Goal: Obtain resource: Obtain resource

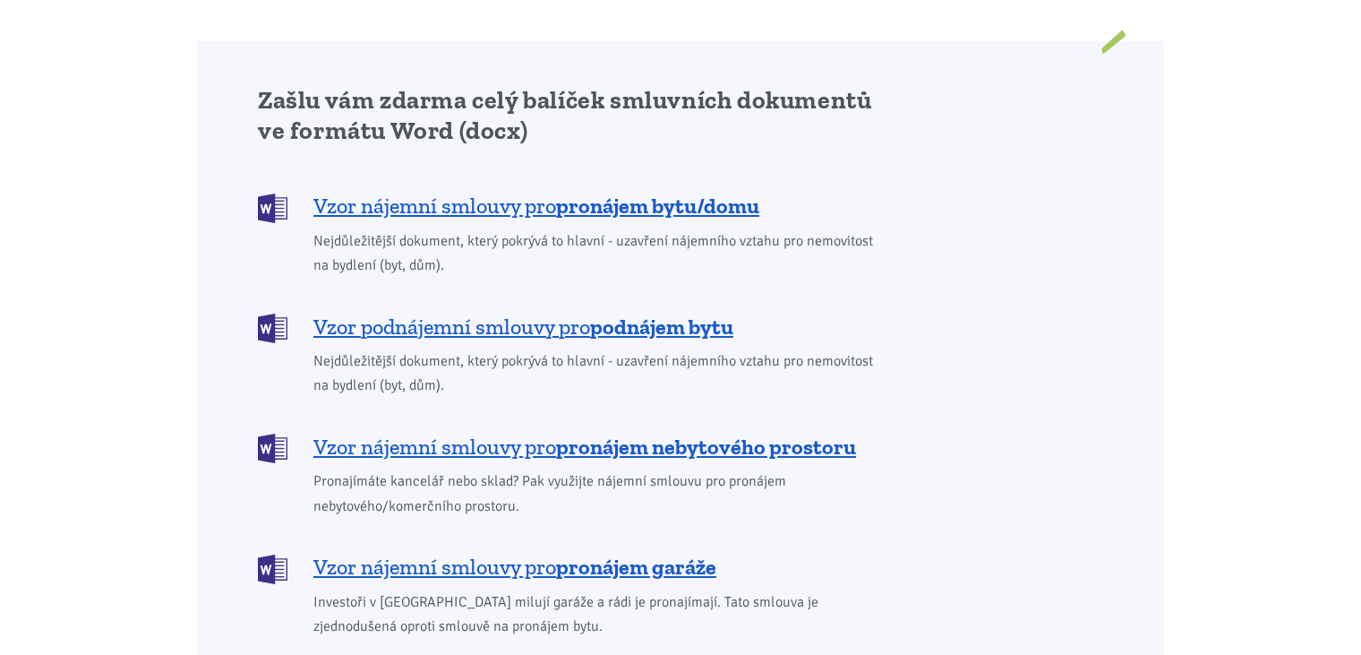
scroll to position [1523, 0]
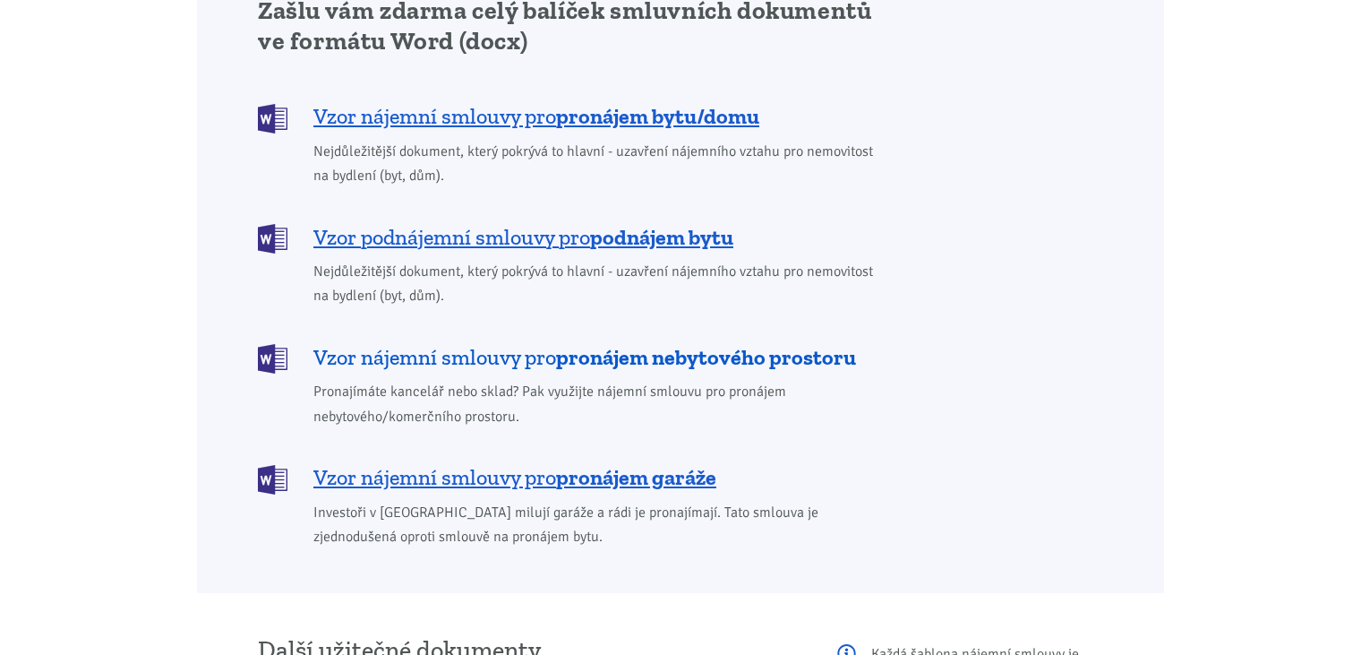
click at [399, 343] on span "Vzor nájemní smlouvy pro pronájem nebytového prostoru" at bounding box center [584, 357] width 543 height 29
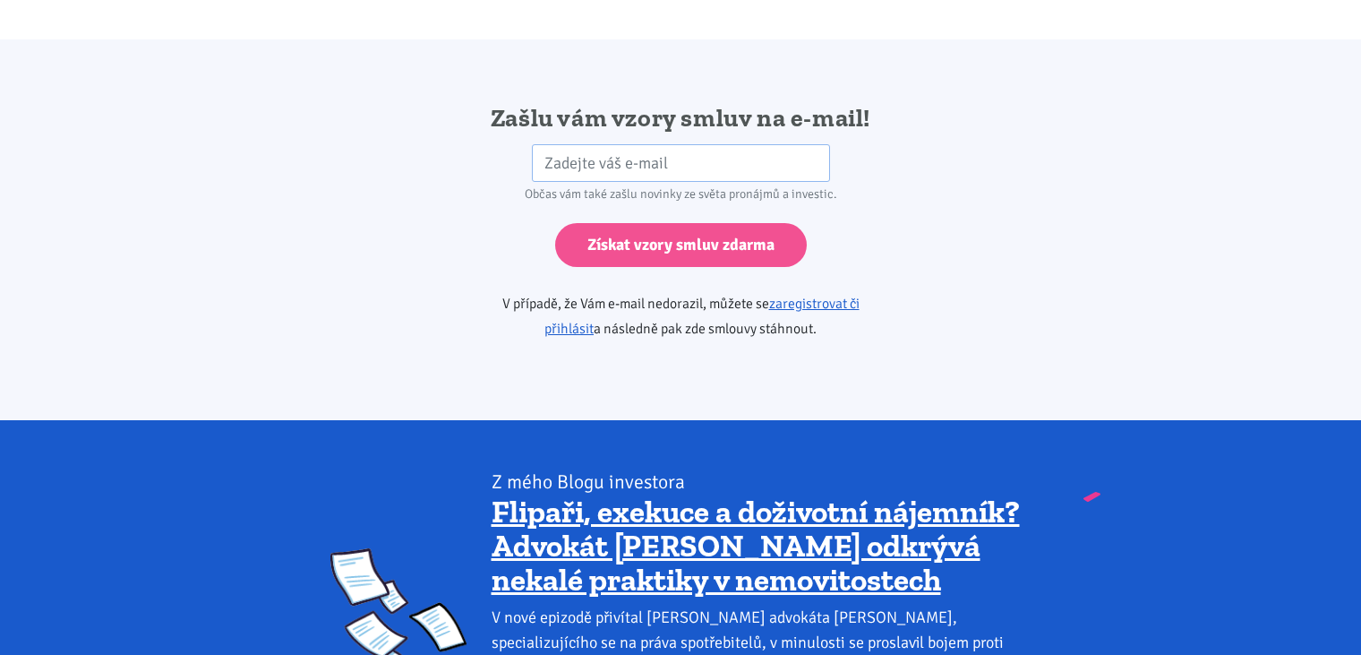
scroll to position [2991, 0]
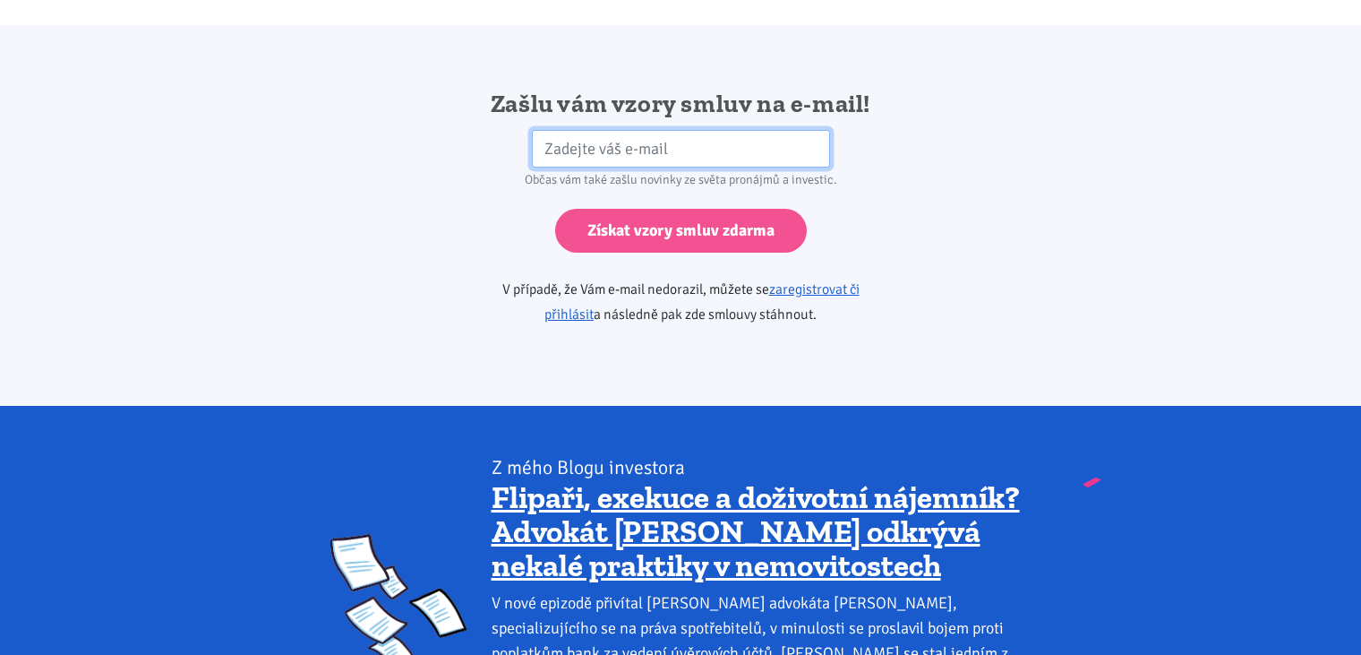
click at [553, 130] on input "email" at bounding box center [681, 149] width 298 height 39
type input "[EMAIL_ADDRESS][DOMAIN_NAME]"
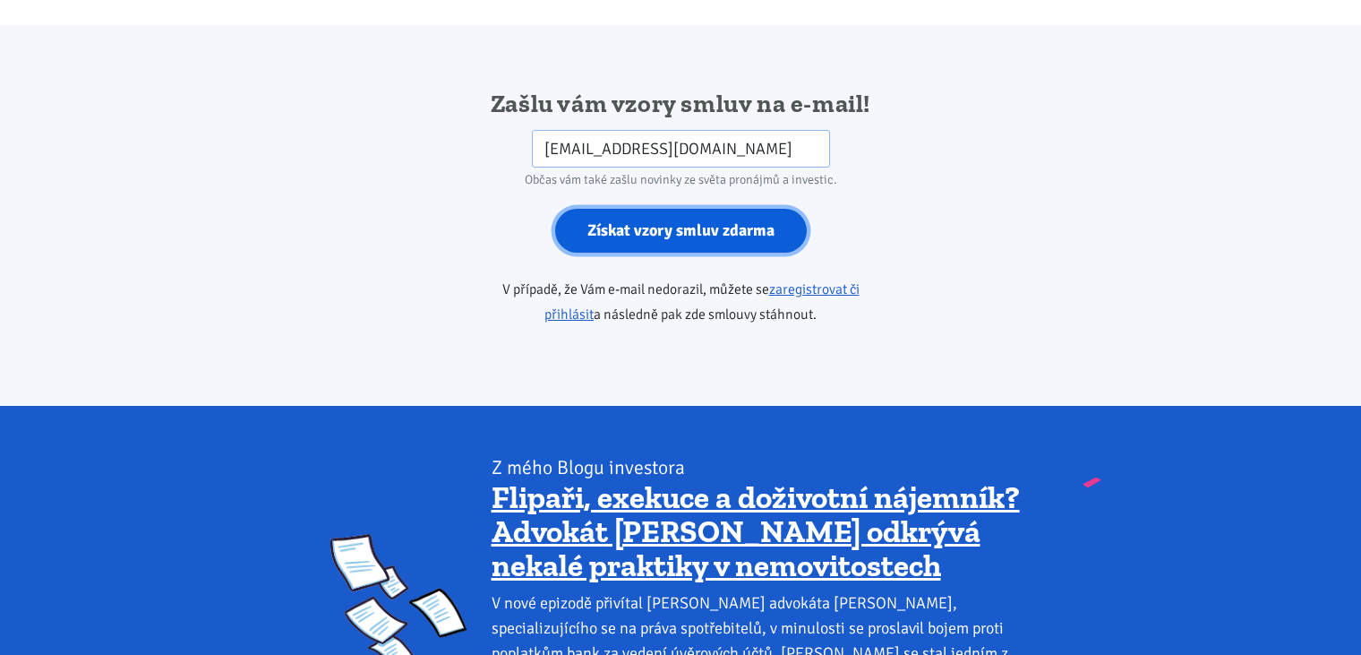
click at [670, 217] on input "Získat vzory smluv zdarma" at bounding box center [681, 231] width 252 height 44
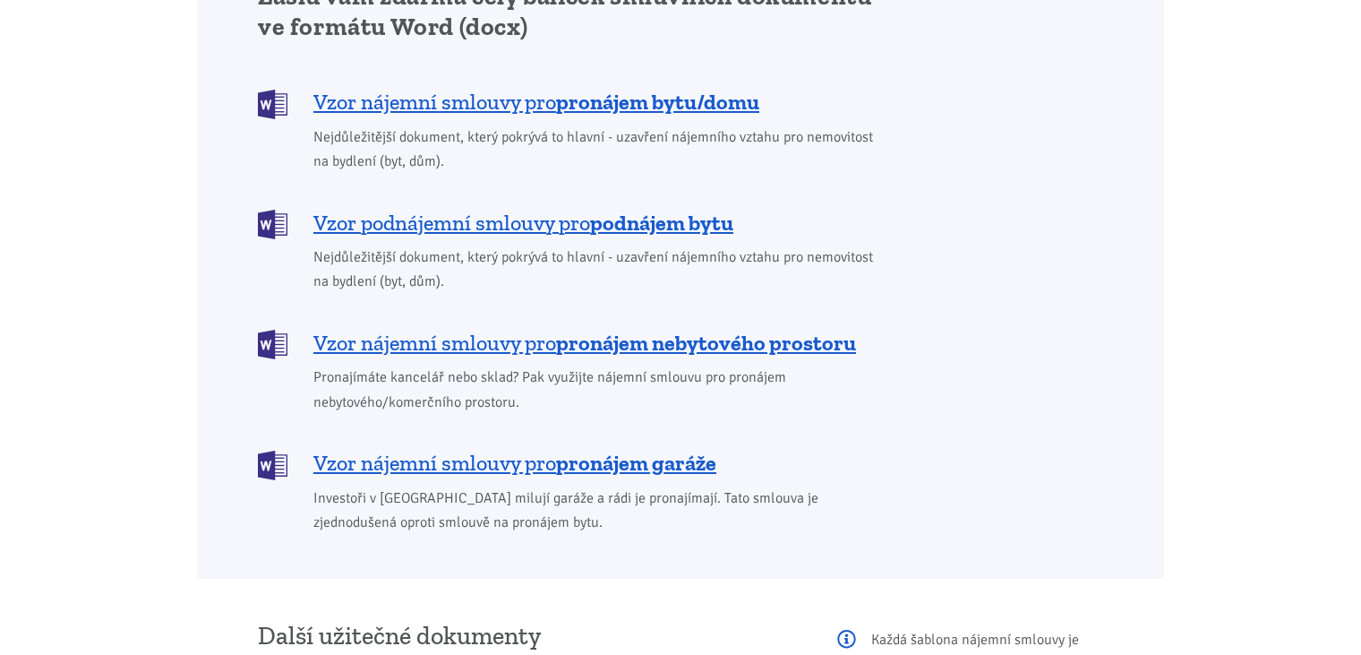
scroll to position [1523, 0]
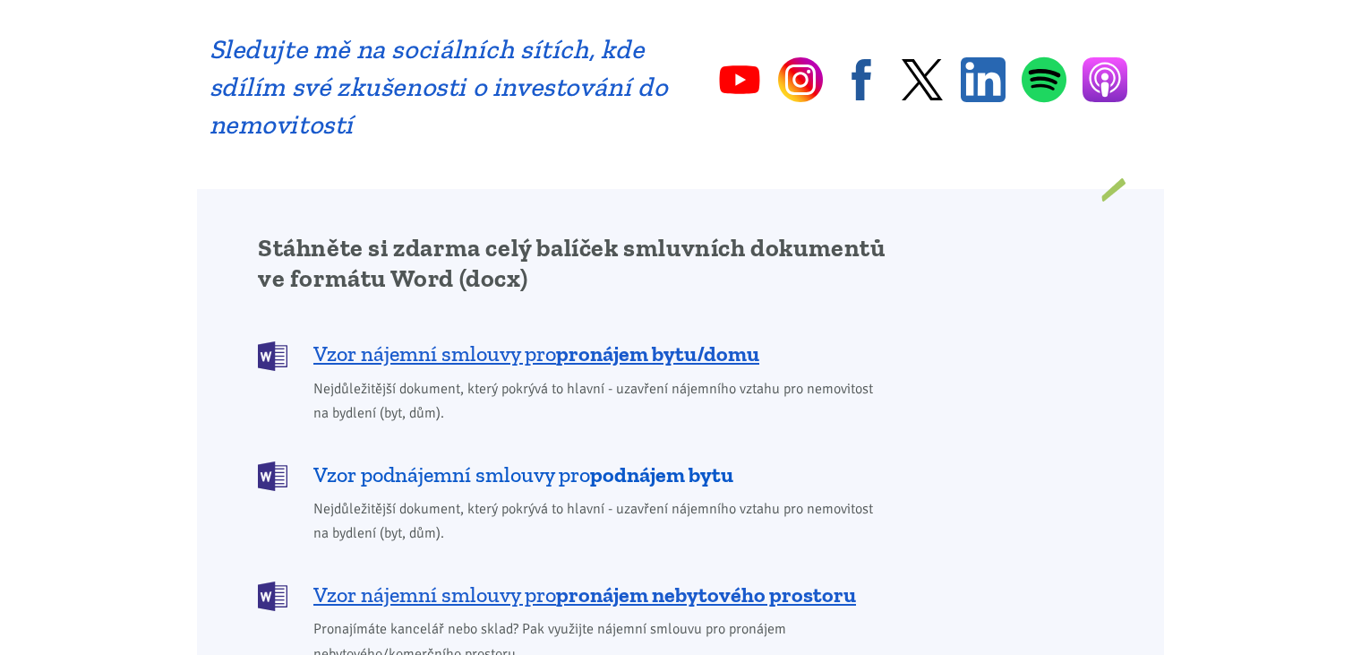
scroll to position [1433, 0]
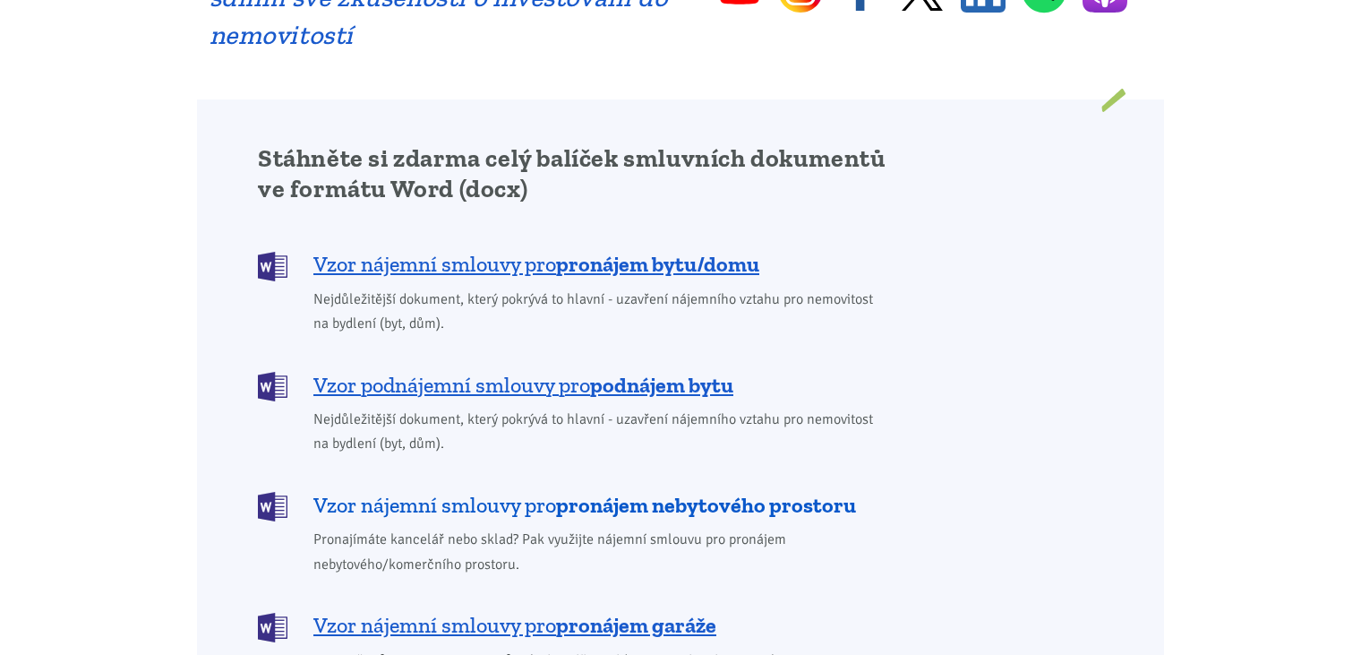
click at [601, 492] on b "pronájem nebytového prostoru" at bounding box center [706, 505] width 300 height 26
click at [639, 492] on b "pronájem nebytového prostoru" at bounding box center [706, 505] width 300 height 26
click at [1069, 200] on div "Stáhněte si zdarma celý balíček smluvních dokumentů ve formátu Word (docx) Vzor…" at bounding box center [681, 420] width 870 height 554
